Goal: Task Accomplishment & Management: Use online tool/utility

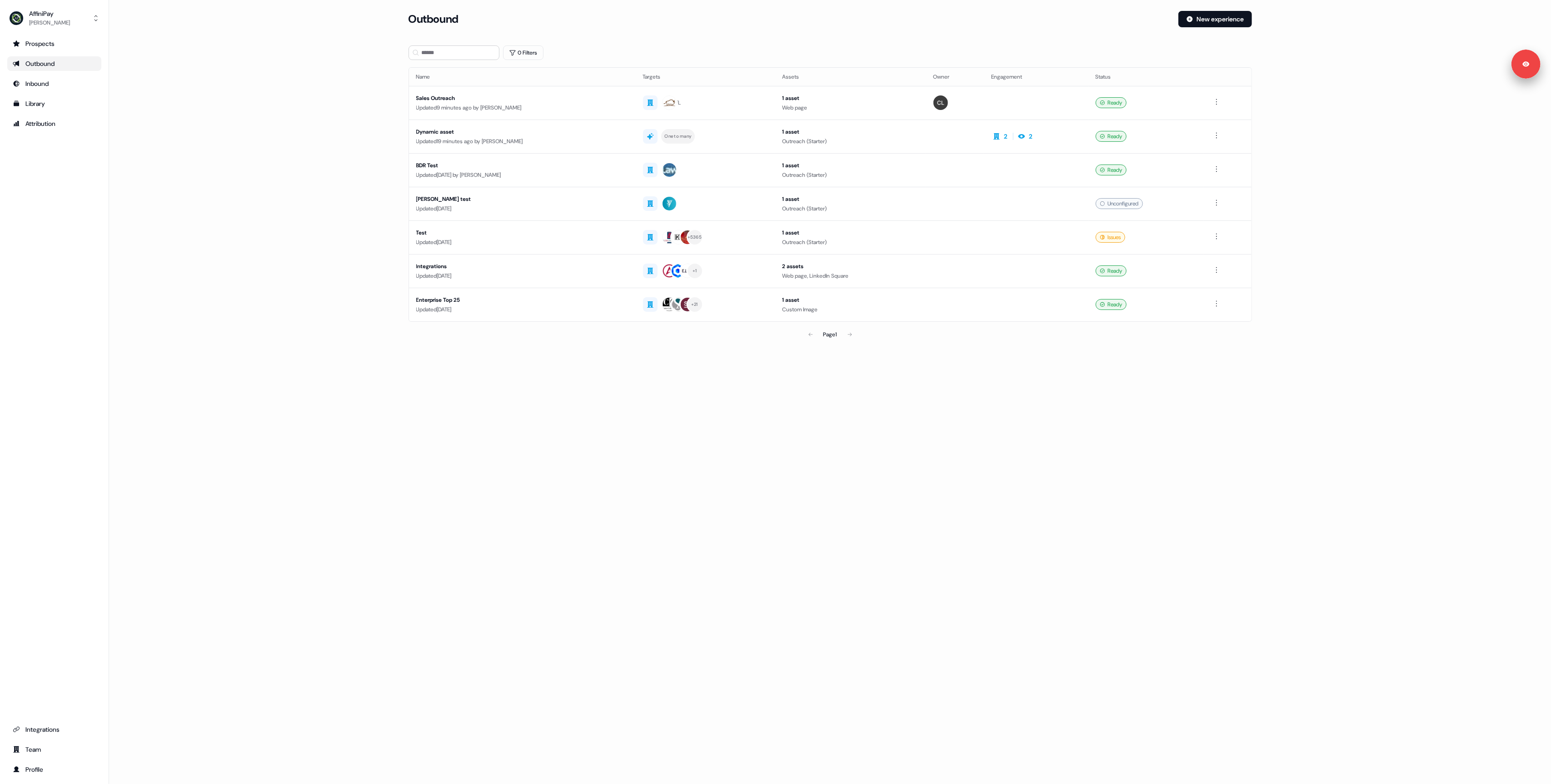
click at [298, 163] on main "Loading... Outbound New experience 0 Filters Name Targets Assets Owner Engageme…" at bounding box center [830, 189] width 1442 height 358
click at [267, 231] on main "Loading... Outbound New experience 0 Filters Name Targets Assets Owner Engageme…" at bounding box center [830, 189] width 1442 height 358
click at [270, 226] on main "Loading... Outbound New experience 0 Filters Name Targets Assets Owner Engageme…" at bounding box center [830, 189] width 1442 height 358
click at [587, 102] on div "Sales Outreach" at bounding box center [522, 98] width 212 height 9
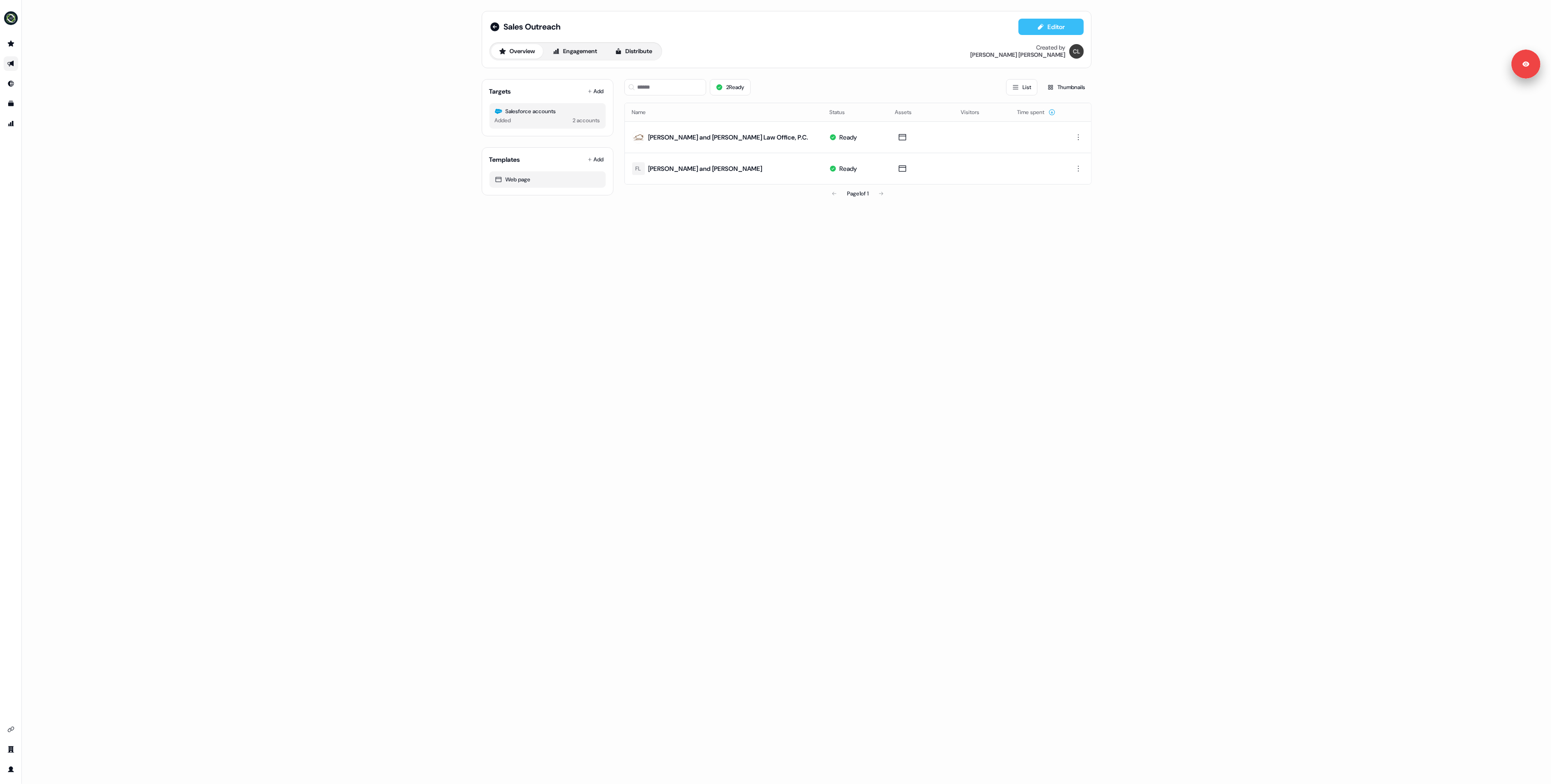
click at [1051, 29] on button "Editor" at bounding box center [1051, 27] width 65 height 16
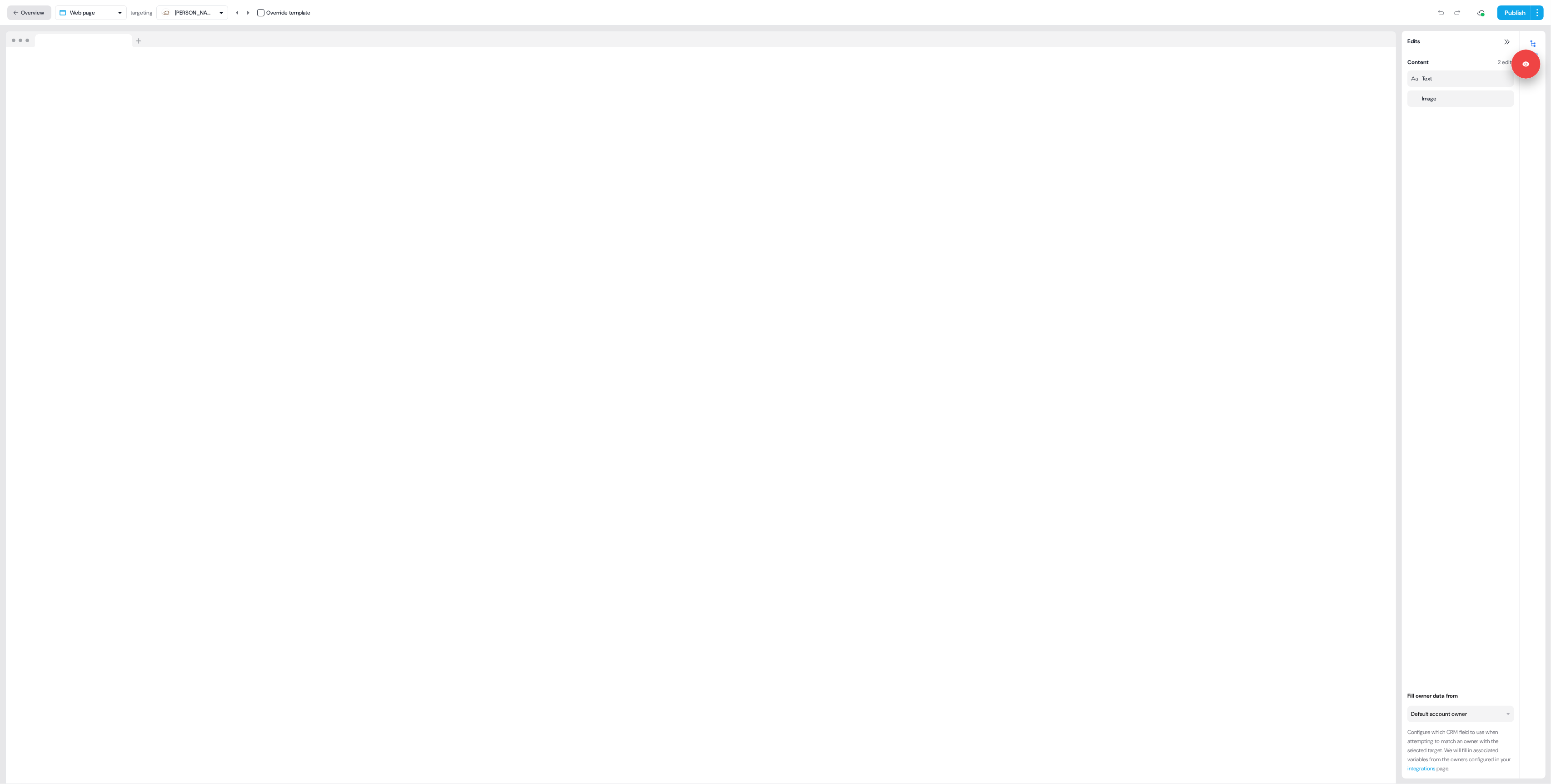
click at [33, 11] on button "Overview" at bounding box center [29, 13] width 44 height 15
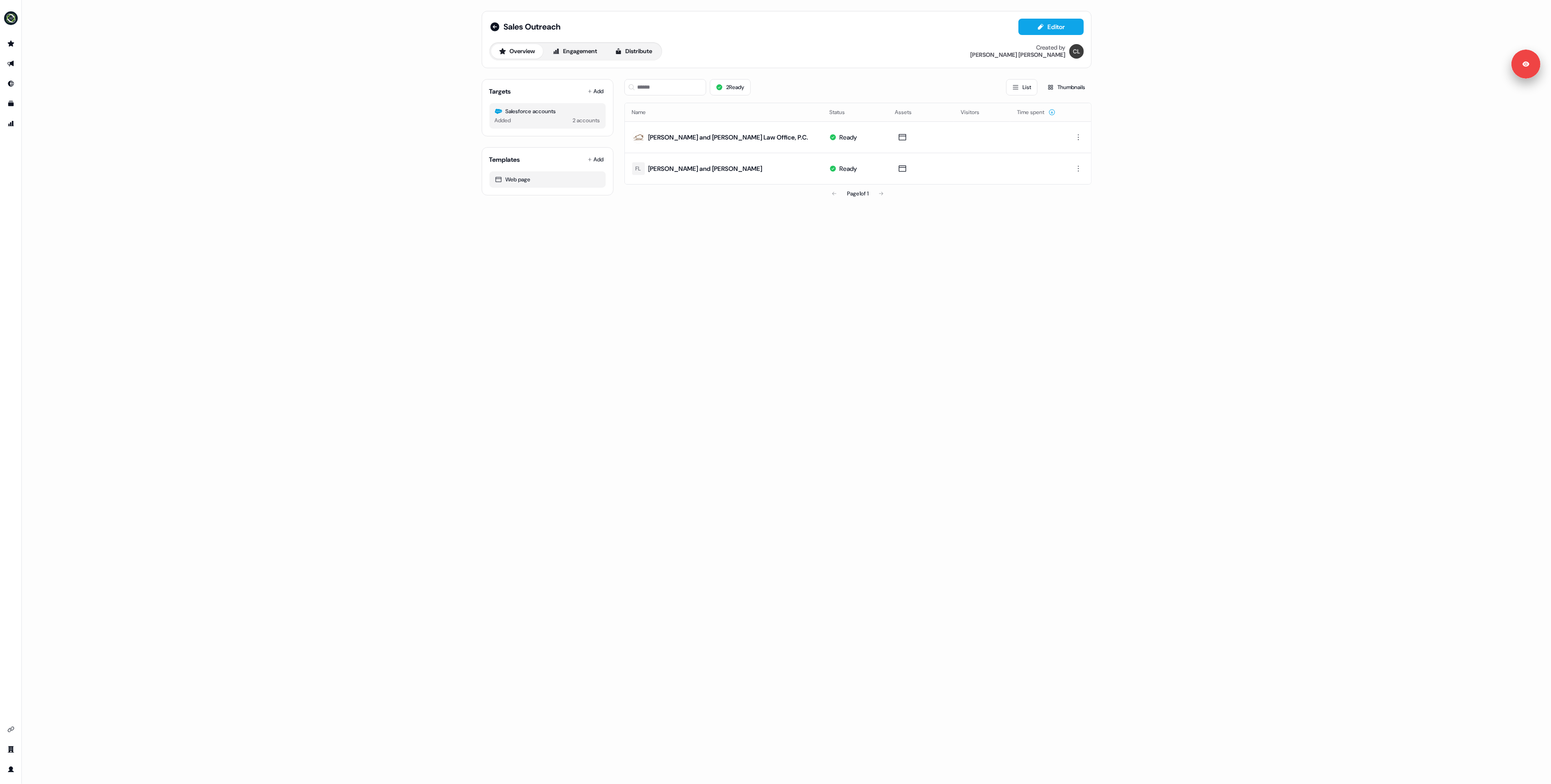
click at [270, 121] on div "Sales Outreach Editor Overview Engagement Distribute Created by [PERSON_NAME] T…" at bounding box center [787, 392] width 1529 height 784
click at [288, 196] on div "Sales Outreach Editor Overview Engagement Distribute Created by [PERSON_NAME] T…" at bounding box center [787, 392] width 1529 height 784
click at [870, 117] on link "Edit" at bounding box center [870, 116] width 30 height 11
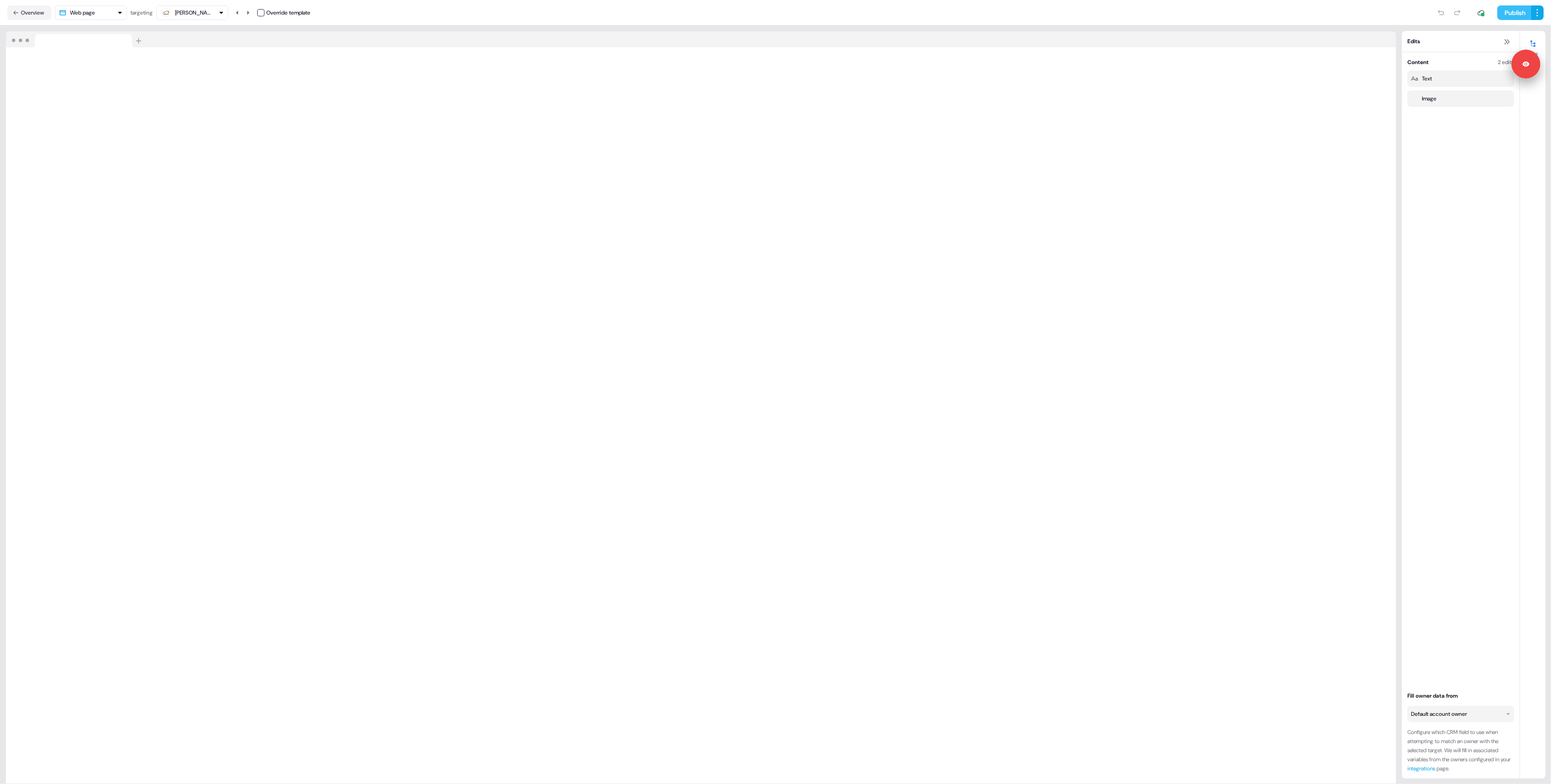
click at [1510, 11] on button "Publish" at bounding box center [1514, 13] width 33 height 15
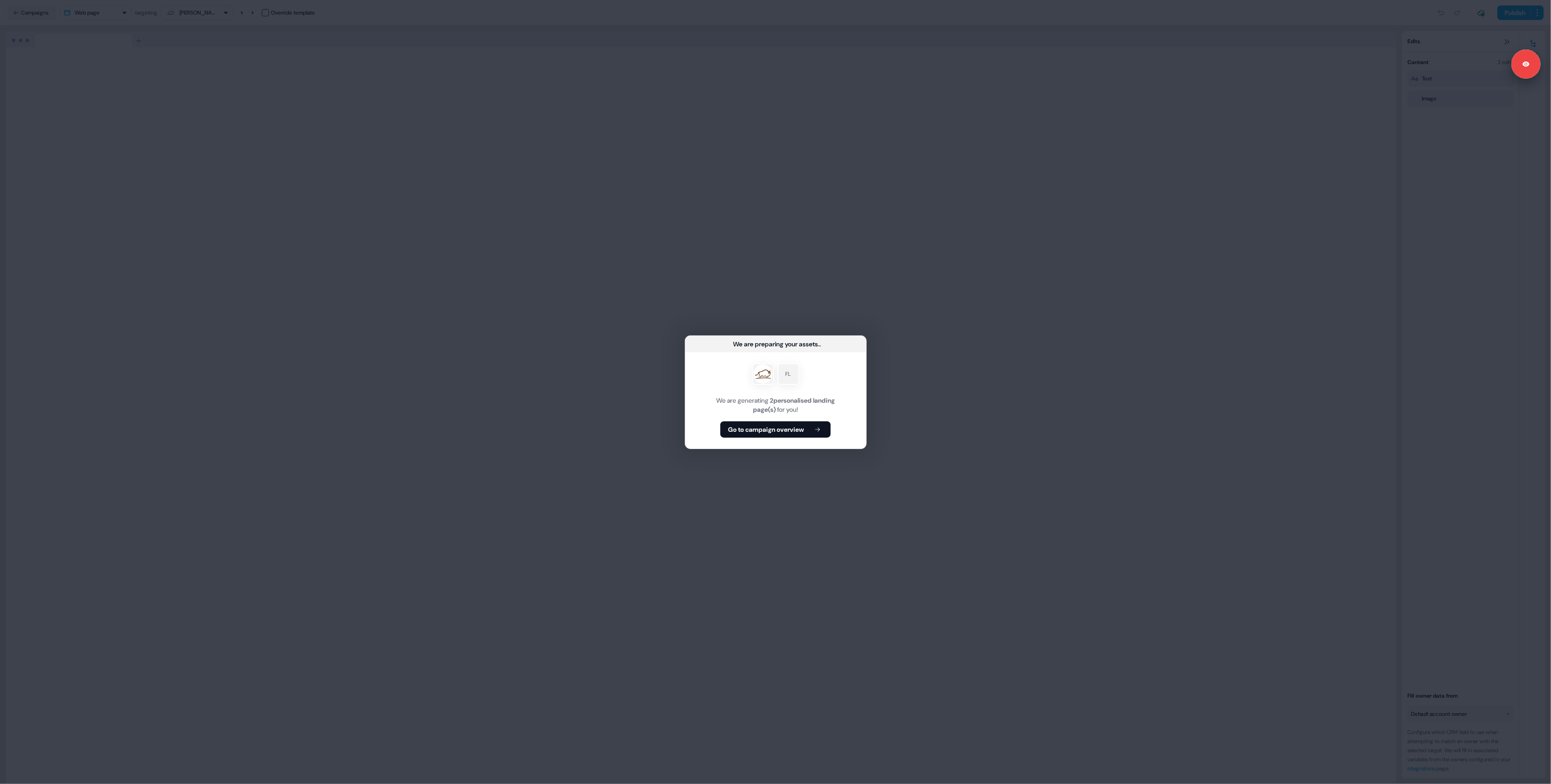
click at [787, 420] on div "FL We are generating 2 personalised landing page(s) for you! Go to campaign ove…" at bounding box center [776, 400] width 181 height 96
click at [782, 426] on b "Go to campaign overview" at bounding box center [765, 429] width 76 height 9
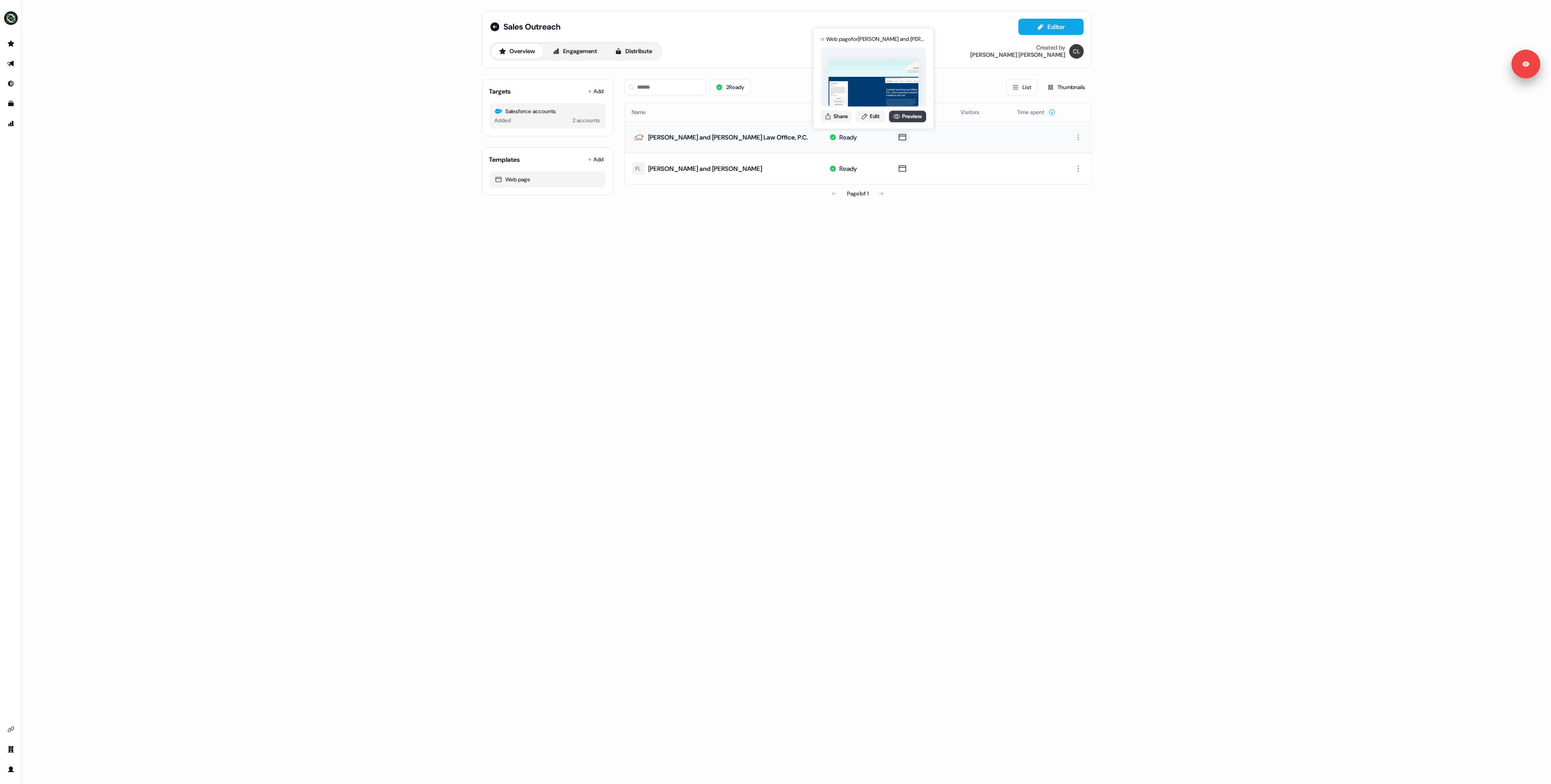
click at [897, 121] on link "Preview" at bounding box center [907, 116] width 37 height 11
drag, startPoint x: 247, startPoint y: 358, endPoint x: 41, endPoint y: 104, distance: 327.0
click at [245, 357] on div "Sales Outreach Editor Overview Engagement Distribute Created by [PERSON_NAME] T…" at bounding box center [787, 392] width 1529 height 784
click at [8, 21] on img "side nav menu" at bounding box center [11, 18] width 15 height 15
click at [59, 76] on div "Logout" at bounding box center [46, 76] width 86 height 16
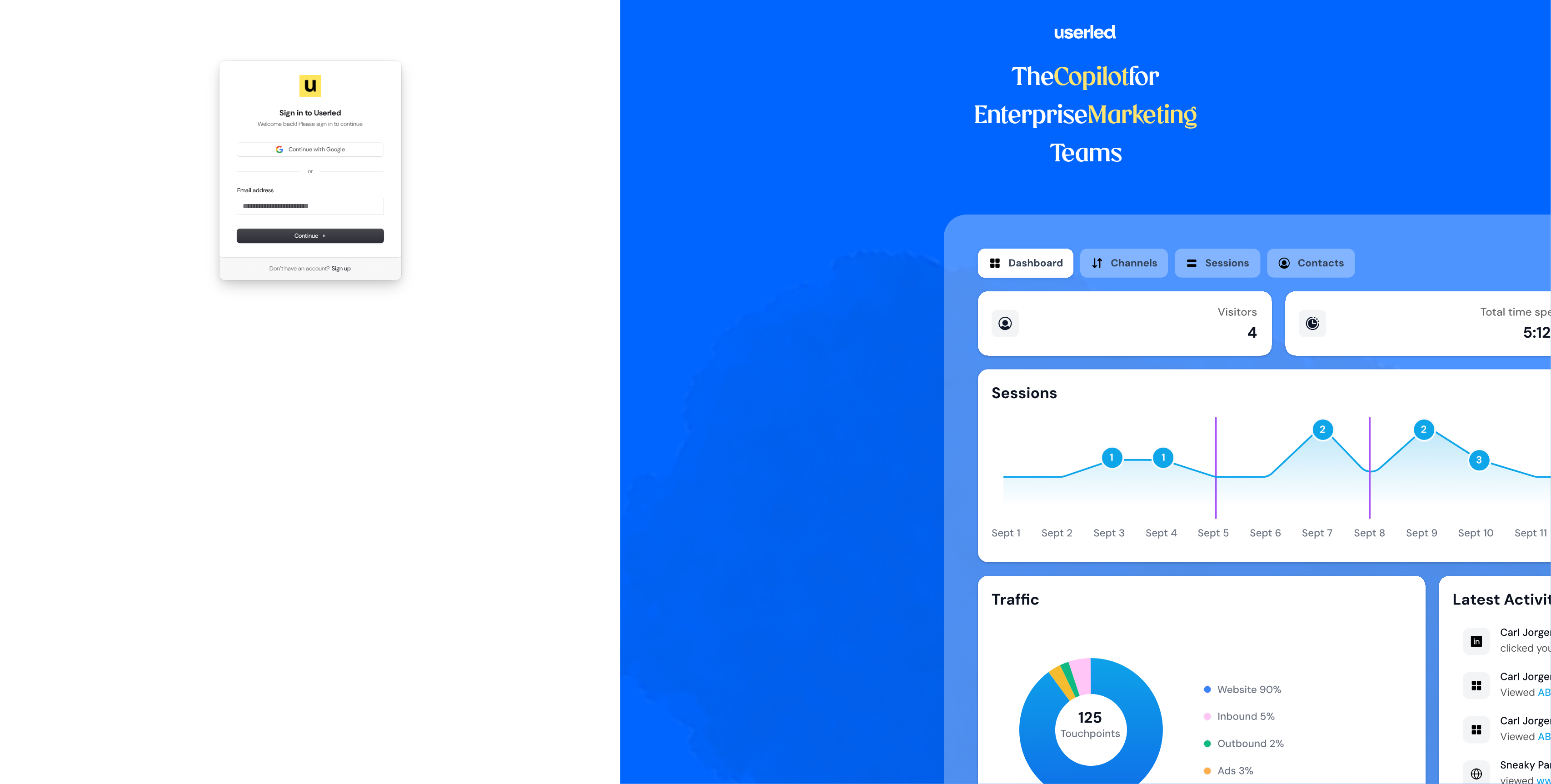
click at [251, 215] on form "Email address Continue" at bounding box center [311, 214] width 147 height 56
click at [280, 142] on div "Sign in to Userled Welcome back! Please sign in to continue Continue with Googl…" at bounding box center [311, 159] width 183 height 197
click at [278, 145] on span "Continue with Google" at bounding box center [311, 149] width 135 height 8
